Goal: Transaction & Acquisition: Obtain resource

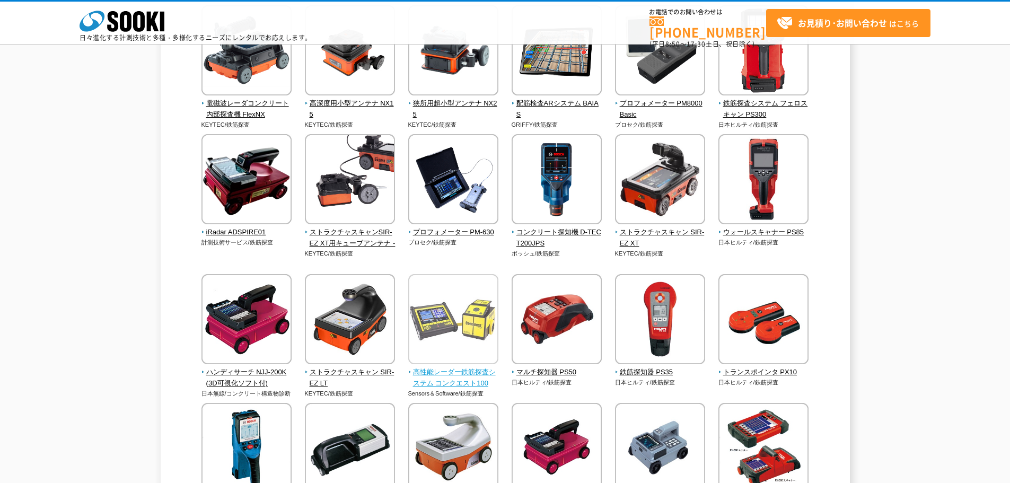
scroll to position [373, 0]
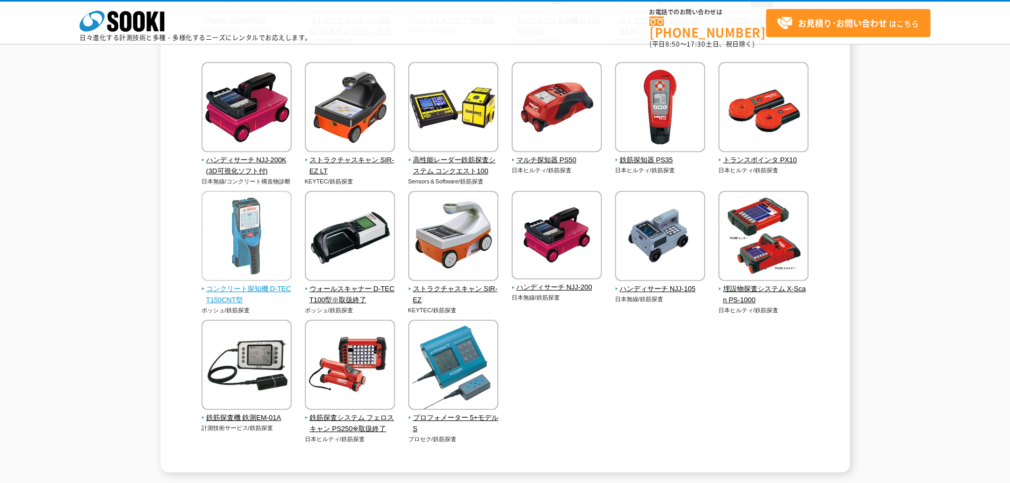
click at [230, 292] on span "コンクリート探知機 D-TECT150CNT型" at bounding box center [247, 295] width 91 height 22
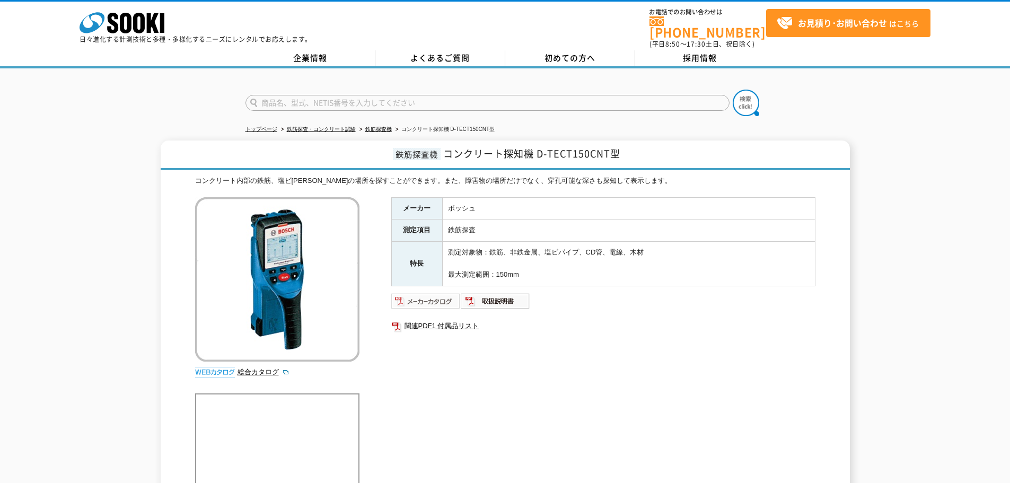
click at [432, 293] on img at bounding box center [425, 301] width 69 height 17
click at [500, 299] on img at bounding box center [495, 301] width 69 height 17
